Goal: Information Seeking & Learning: Learn about a topic

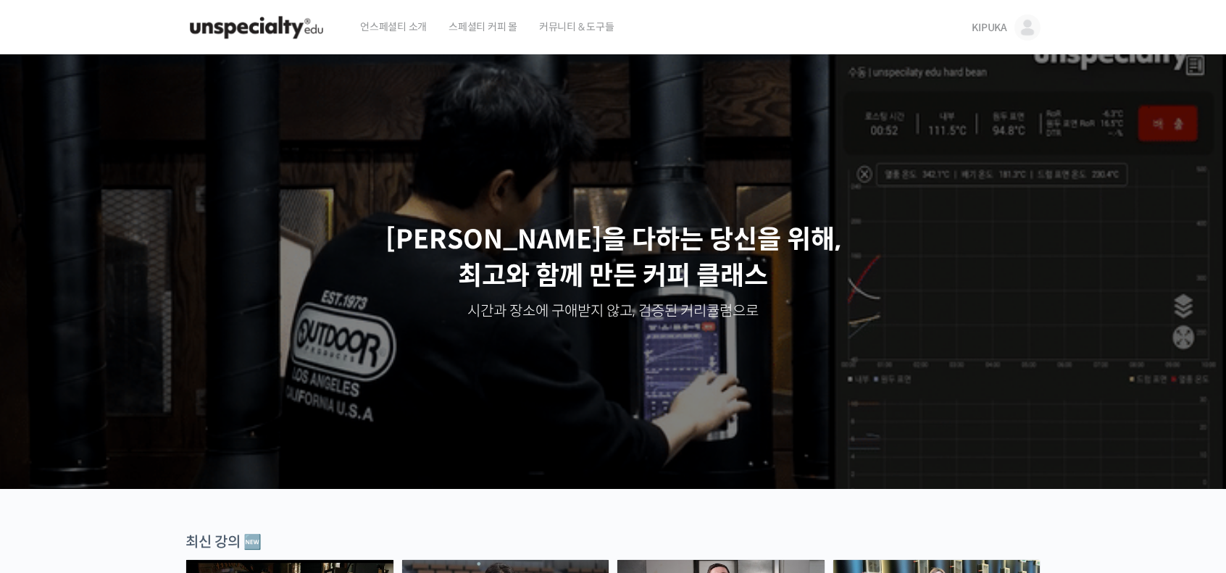
click at [979, 28] on span "KIPUKA" at bounding box center [990, 27] width 36 height 13
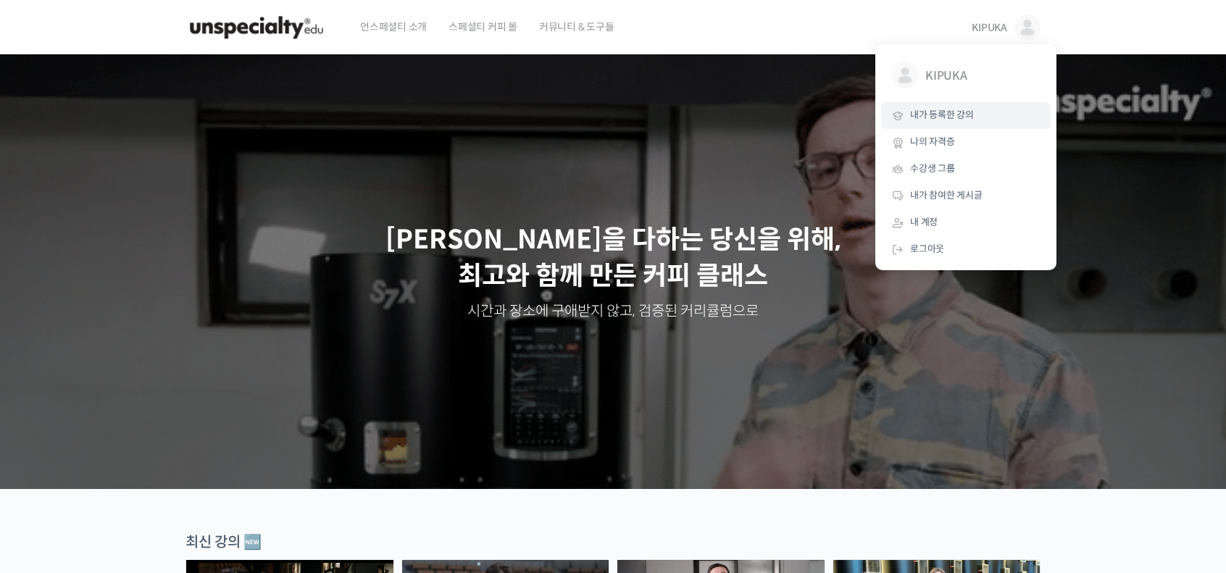
click at [964, 111] on span "내가 등록한 강의" at bounding box center [942, 115] width 64 height 12
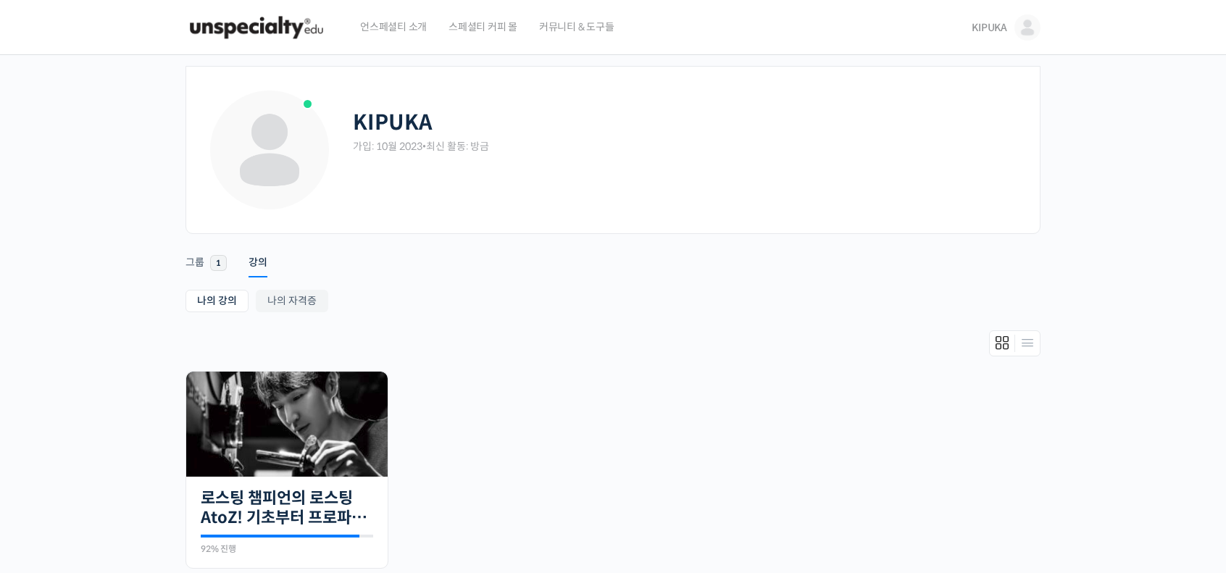
drag, startPoint x: 454, startPoint y: 151, endPoint x: 510, endPoint y: 151, distance: 55.8
click at [510, 151] on div "가입: 10월 2023 • 최신 활동: 방금" at bounding box center [685, 147] width 665 height 14
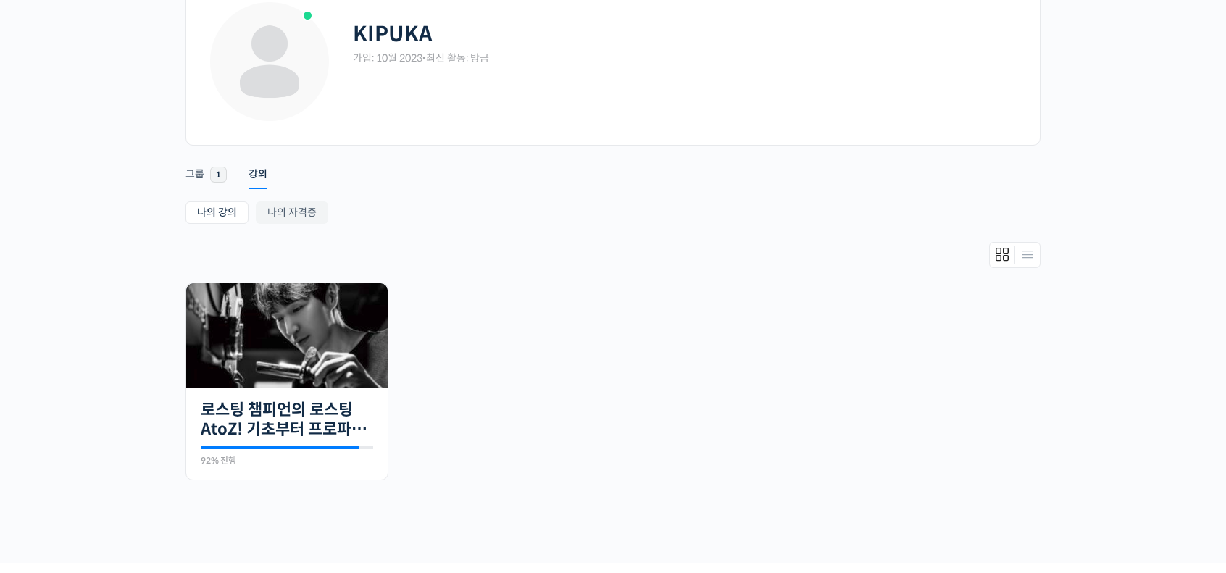
scroll to position [145, 0]
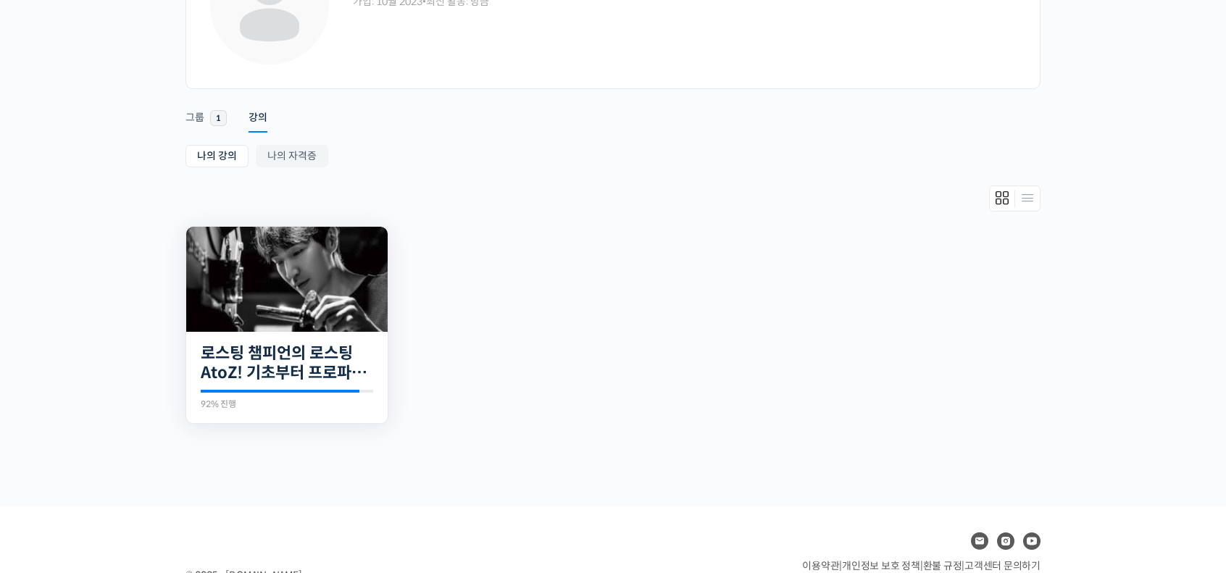
click at [343, 278] on img at bounding box center [286, 279] width 201 height 105
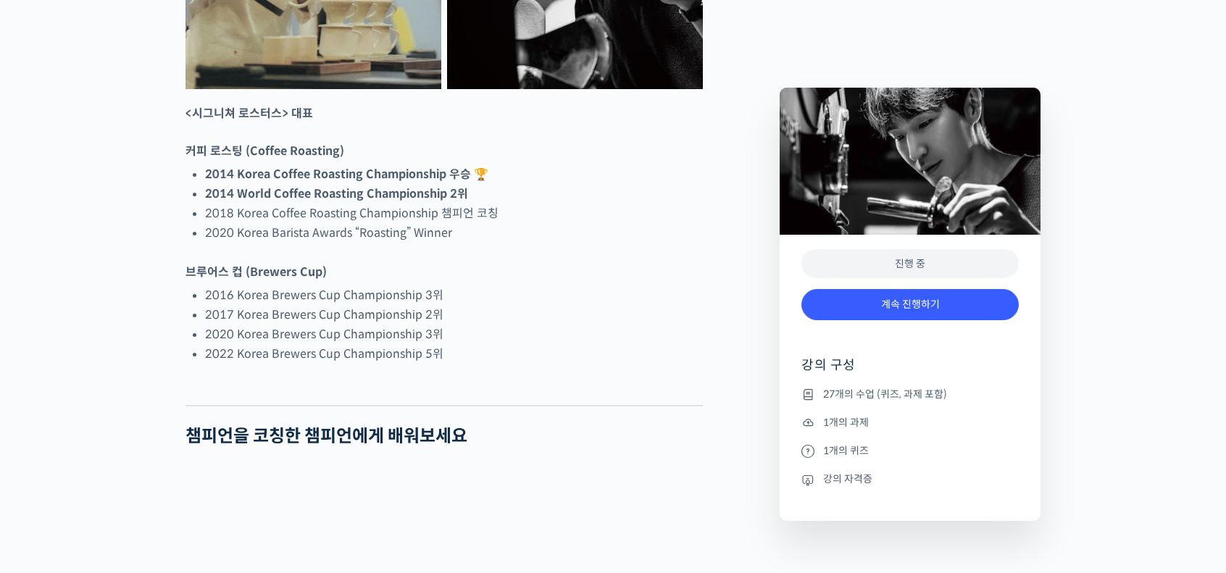
scroll to position [797, 0]
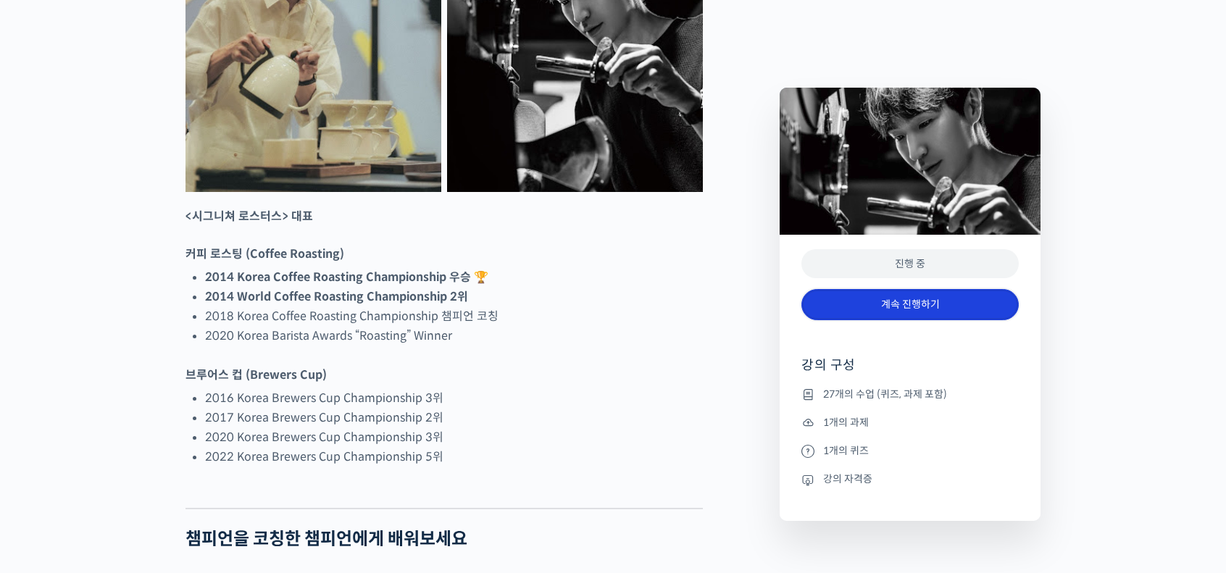
click at [907, 309] on link "계속 진행하기" at bounding box center [909, 304] width 217 height 31
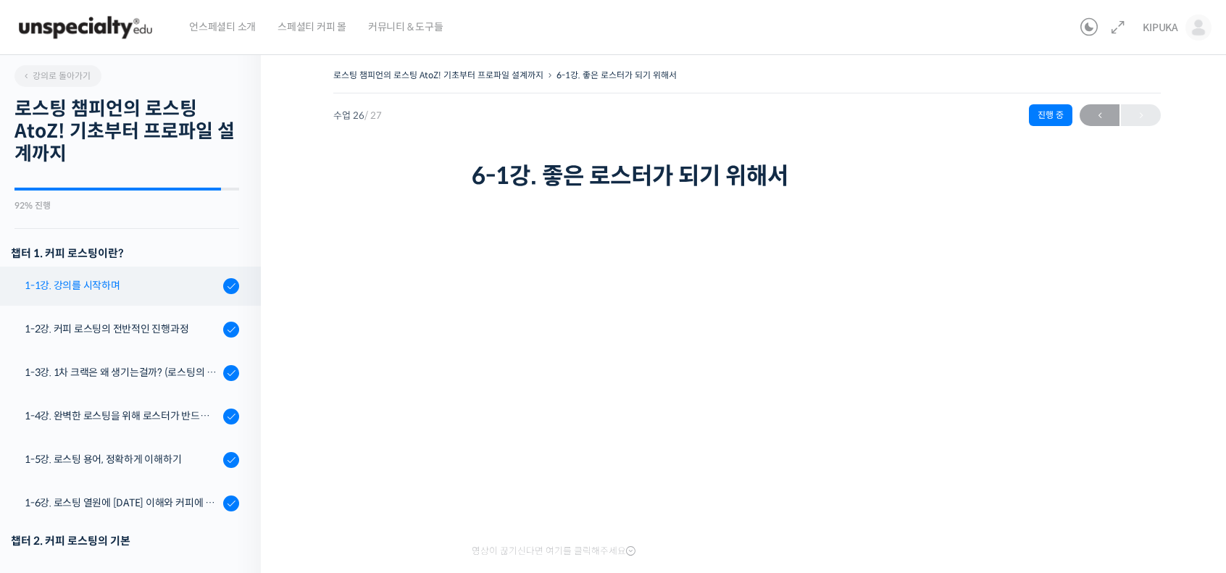
click at [96, 288] on div "1-1강. 강의를 시작하며" at bounding box center [122, 286] width 194 height 16
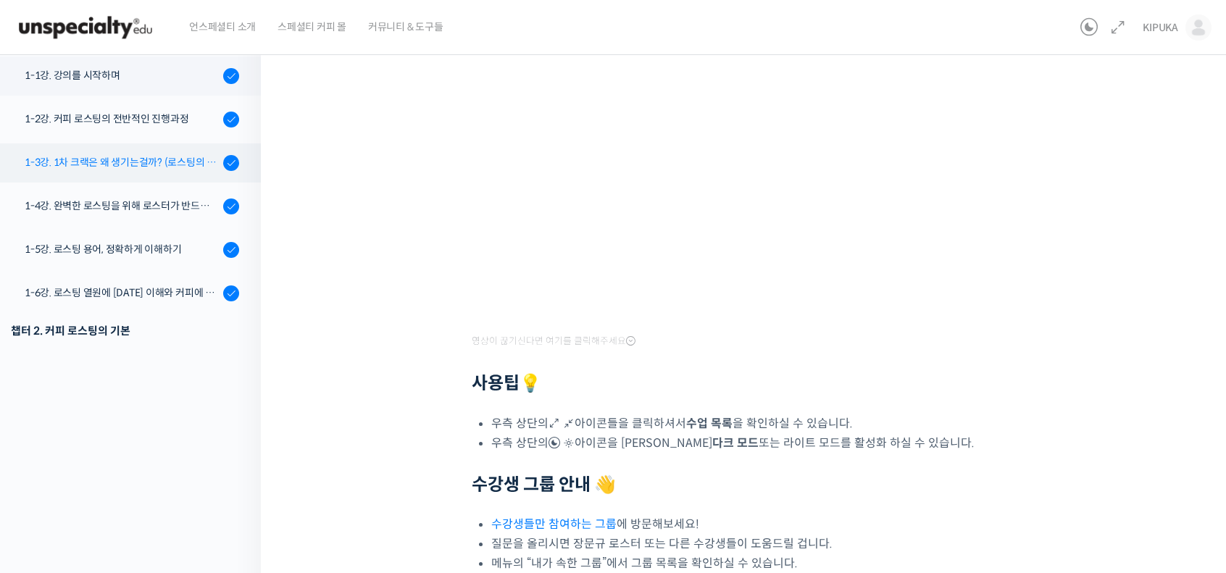
scroll to position [160, 0]
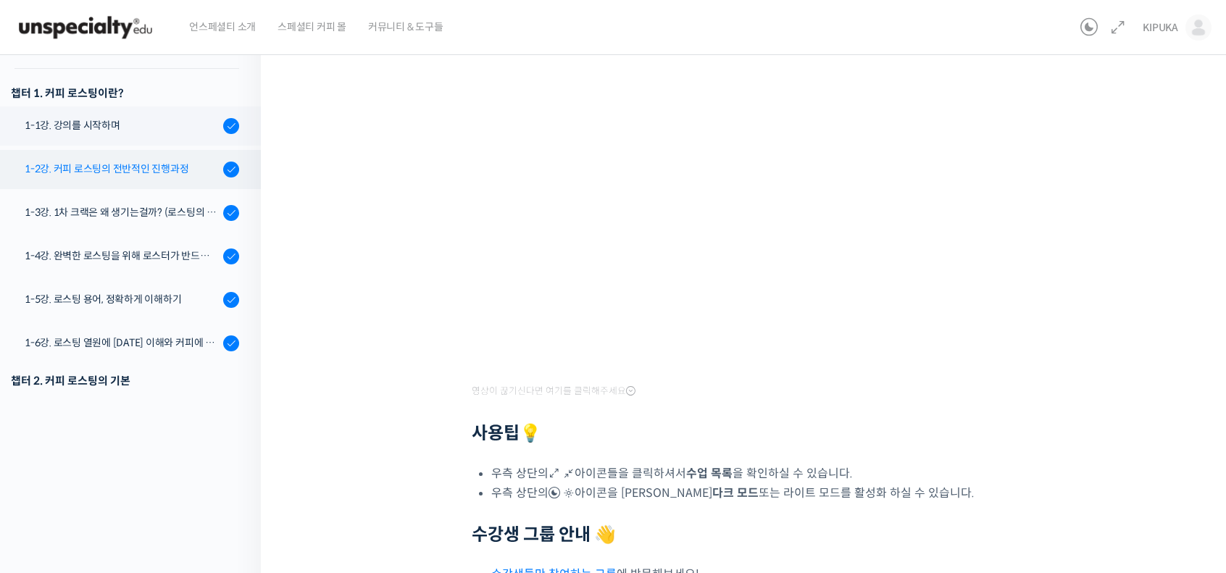
click at [149, 174] on div "1-2강. 커피 로스팅의 전반적인 진행과정" at bounding box center [122, 169] width 194 height 16
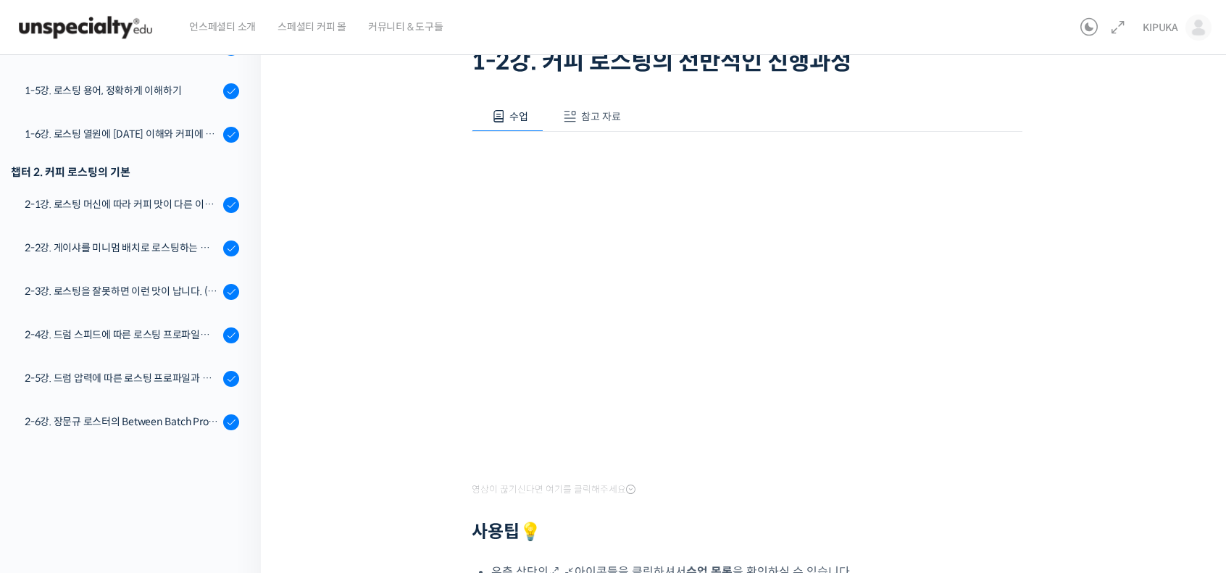
scroll to position [290, 0]
